Goal: Information Seeking & Learning: Learn about a topic

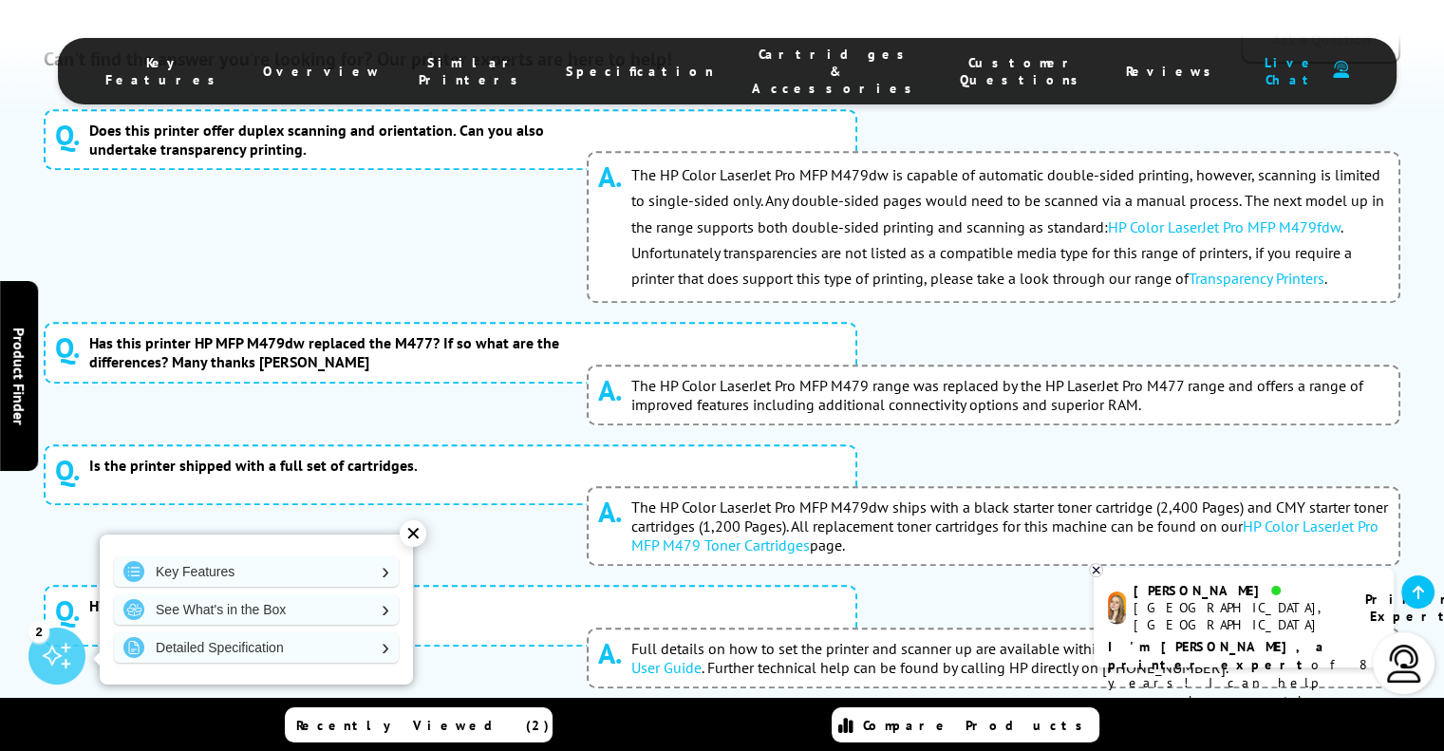
scroll to position [8714, 0]
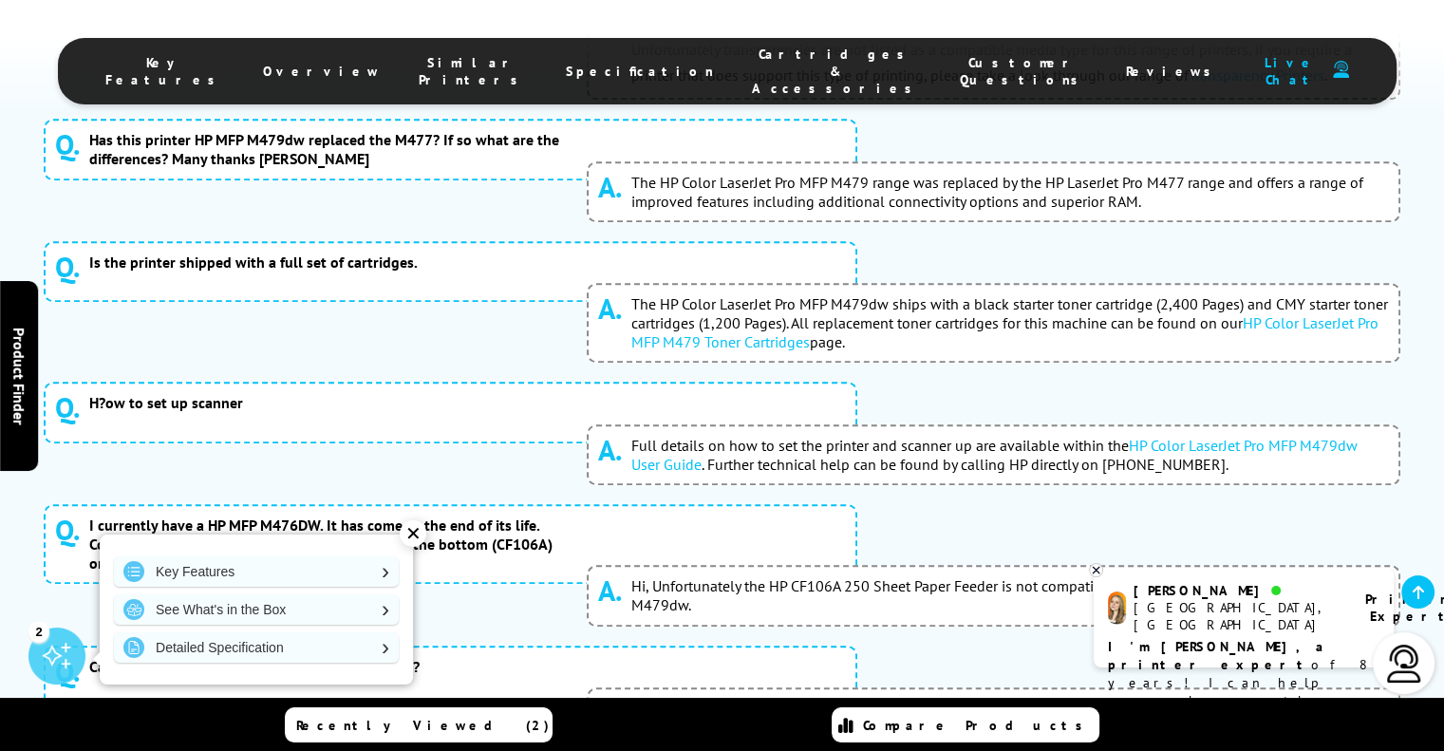
click at [905, 718] on link "HP Color LaserJet Pro MFP M479fdw" at bounding box center [850, 727] width 234 height 19
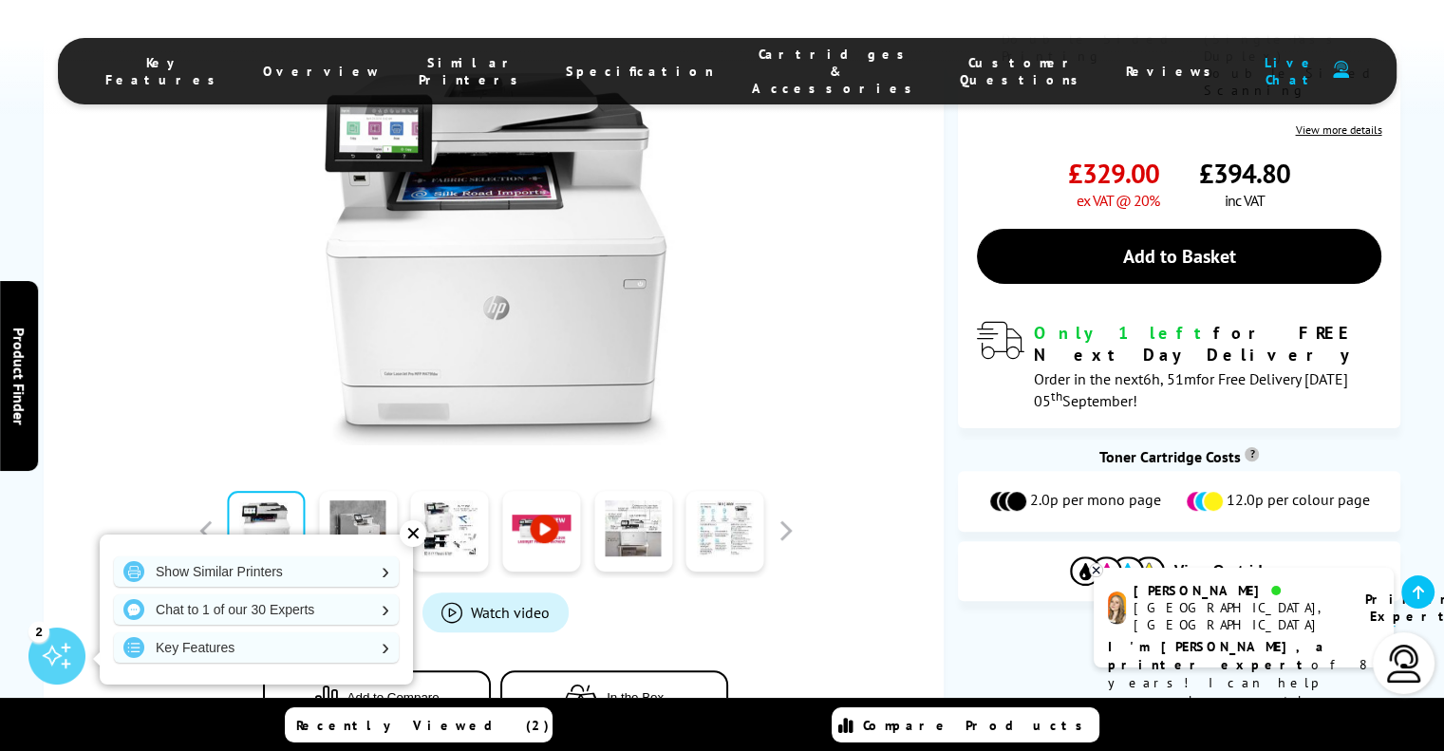
scroll to position [451, 0]
